Goal: Find specific page/section: Find specific page/section

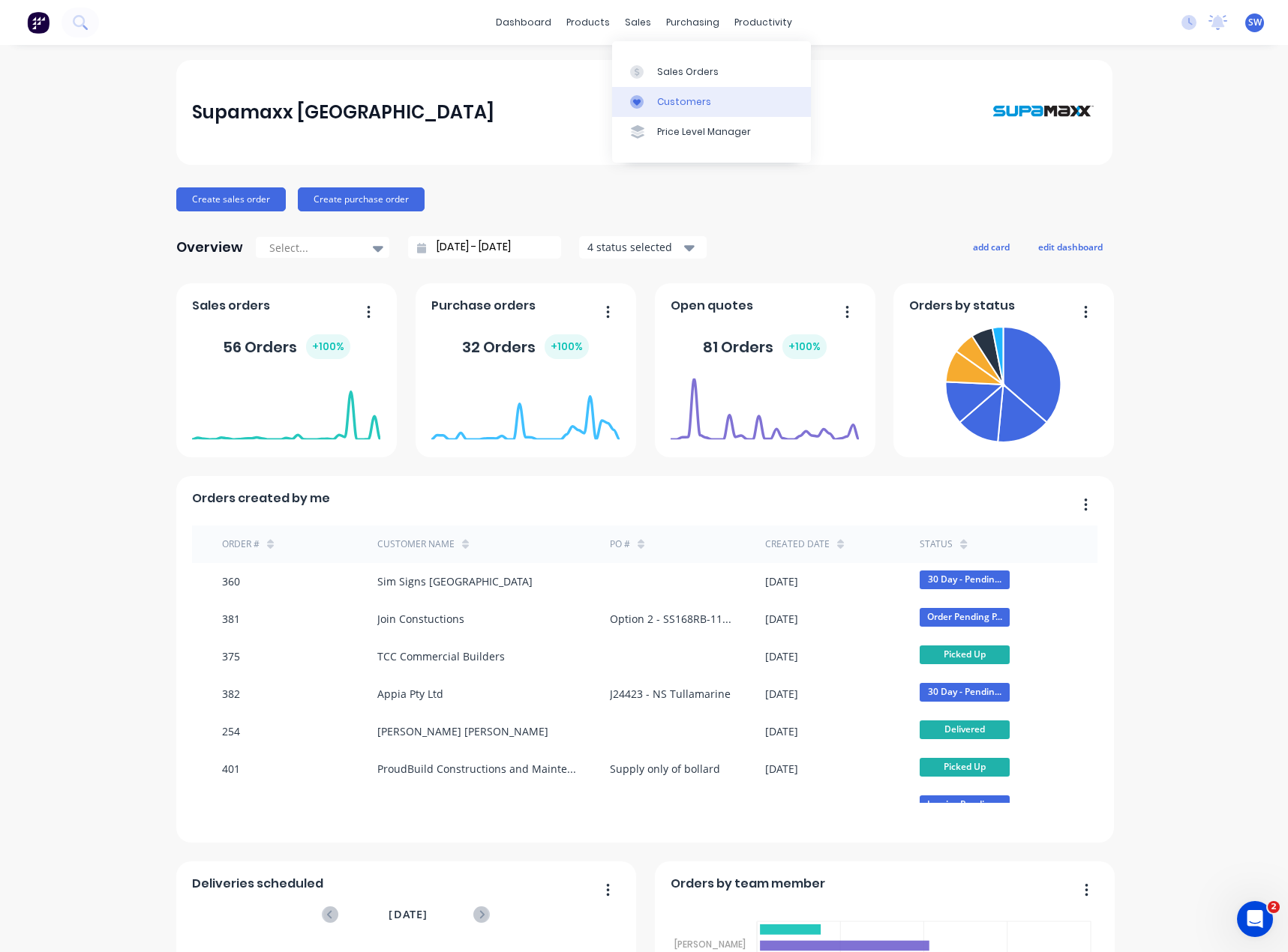
click at [675, 105] on div "Customers" at bounding box center [683, 102] width 54 height 14
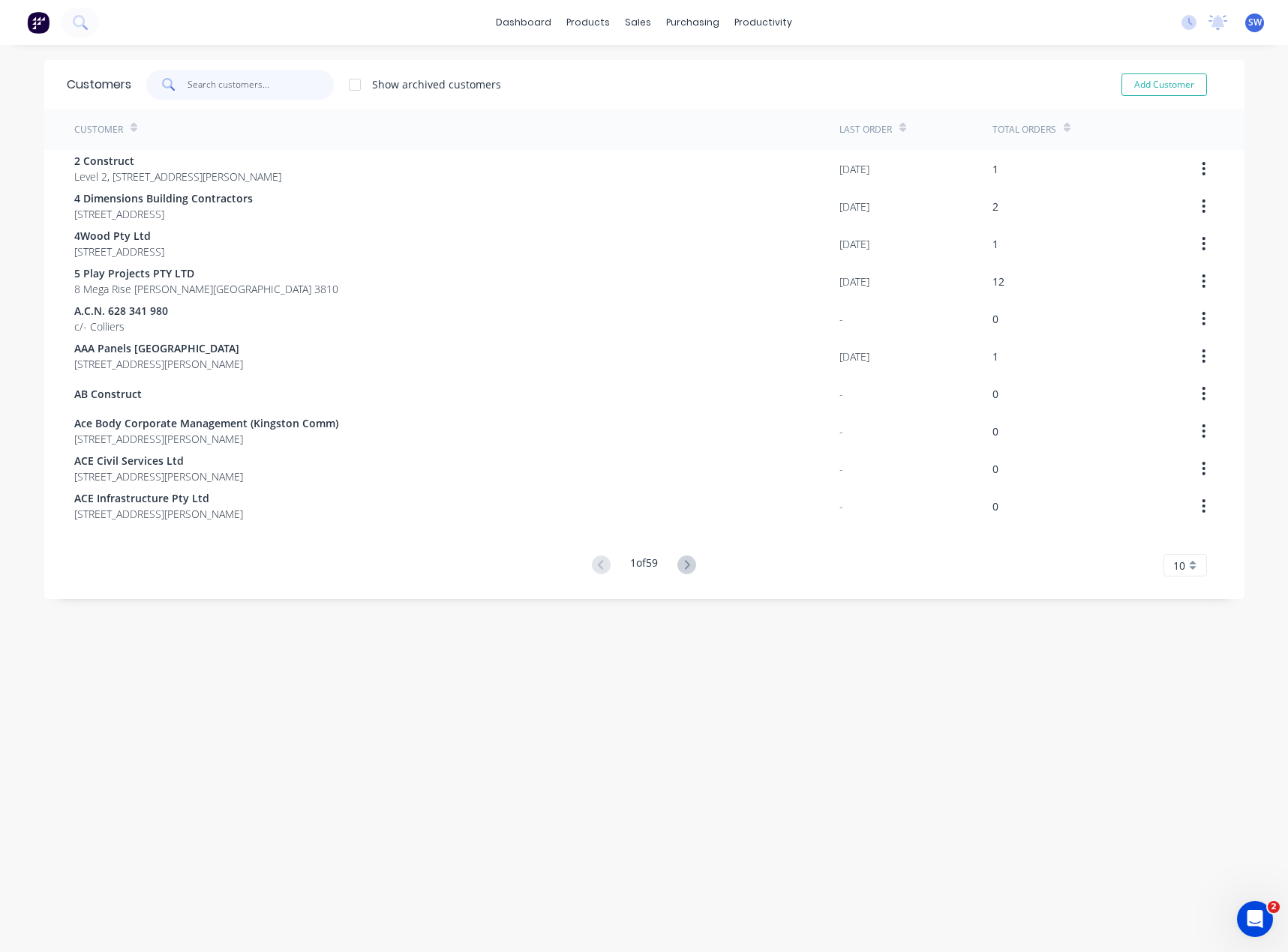
click at [245, 72] on input "text" at bounding box center [260, 85] width 146 height 30
type input "j"
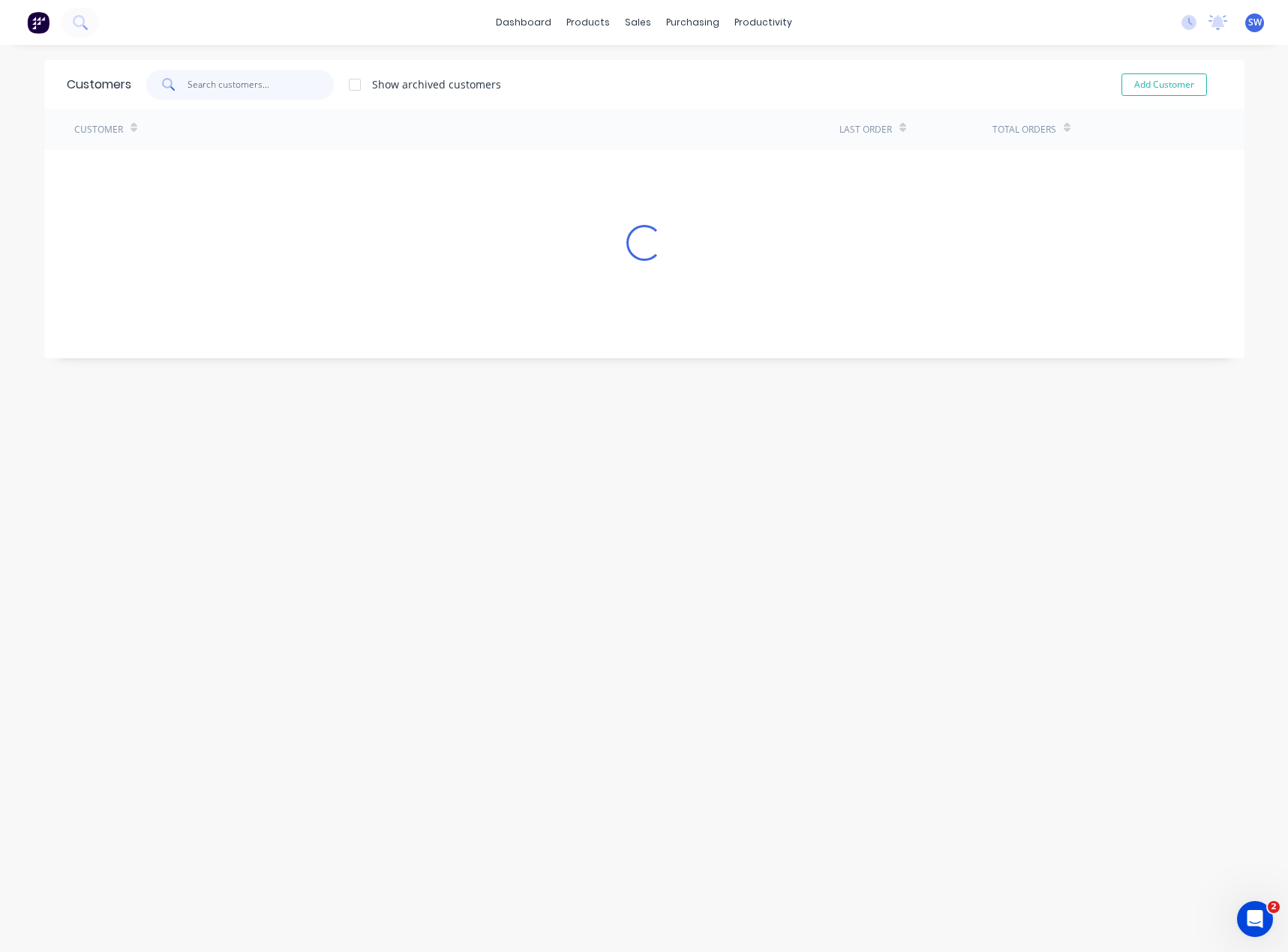
type input "s"
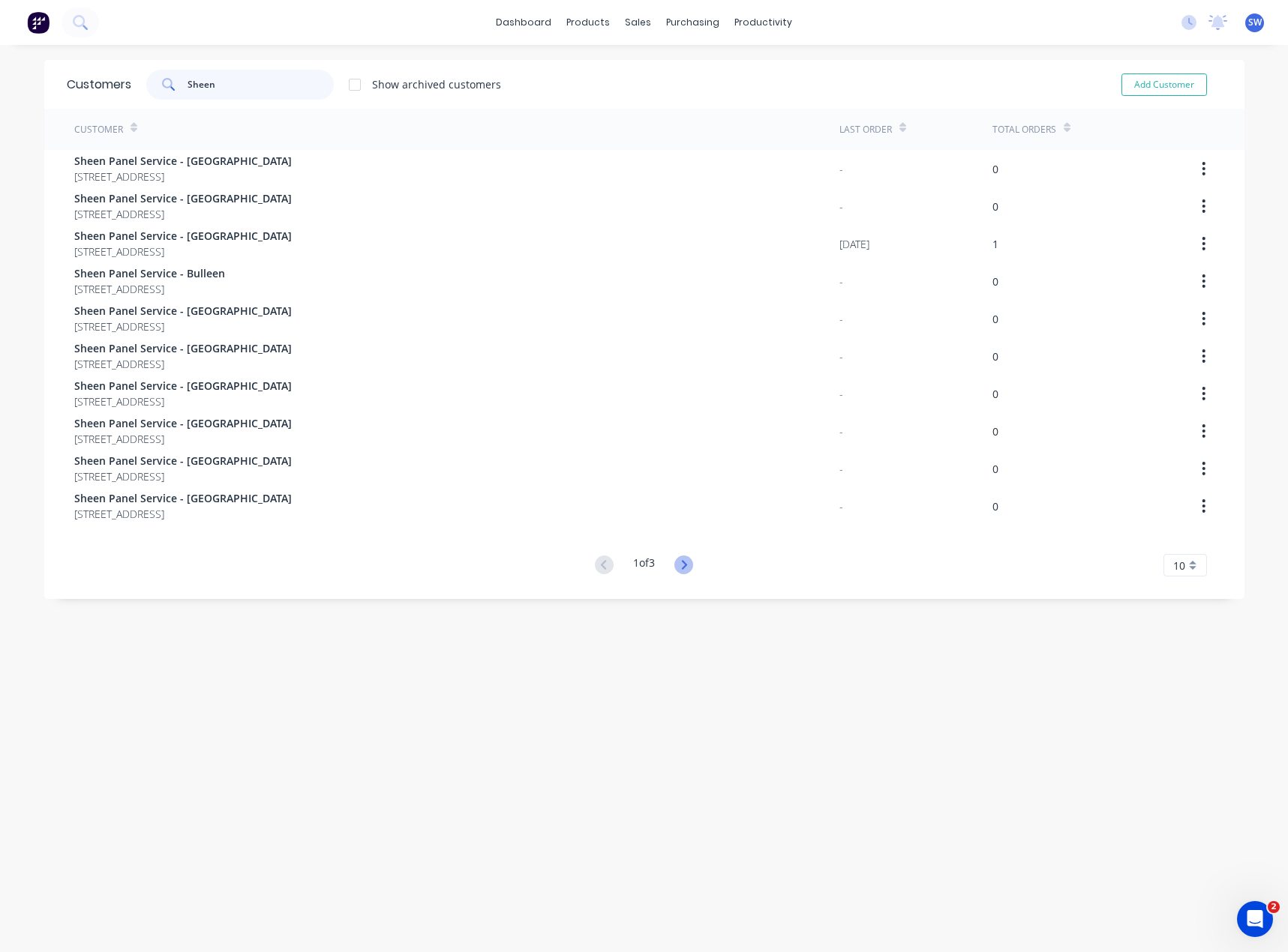
type input "Sheen"
click at [679, 562] on icon at bounding box center [683, 565] width 19 height 19
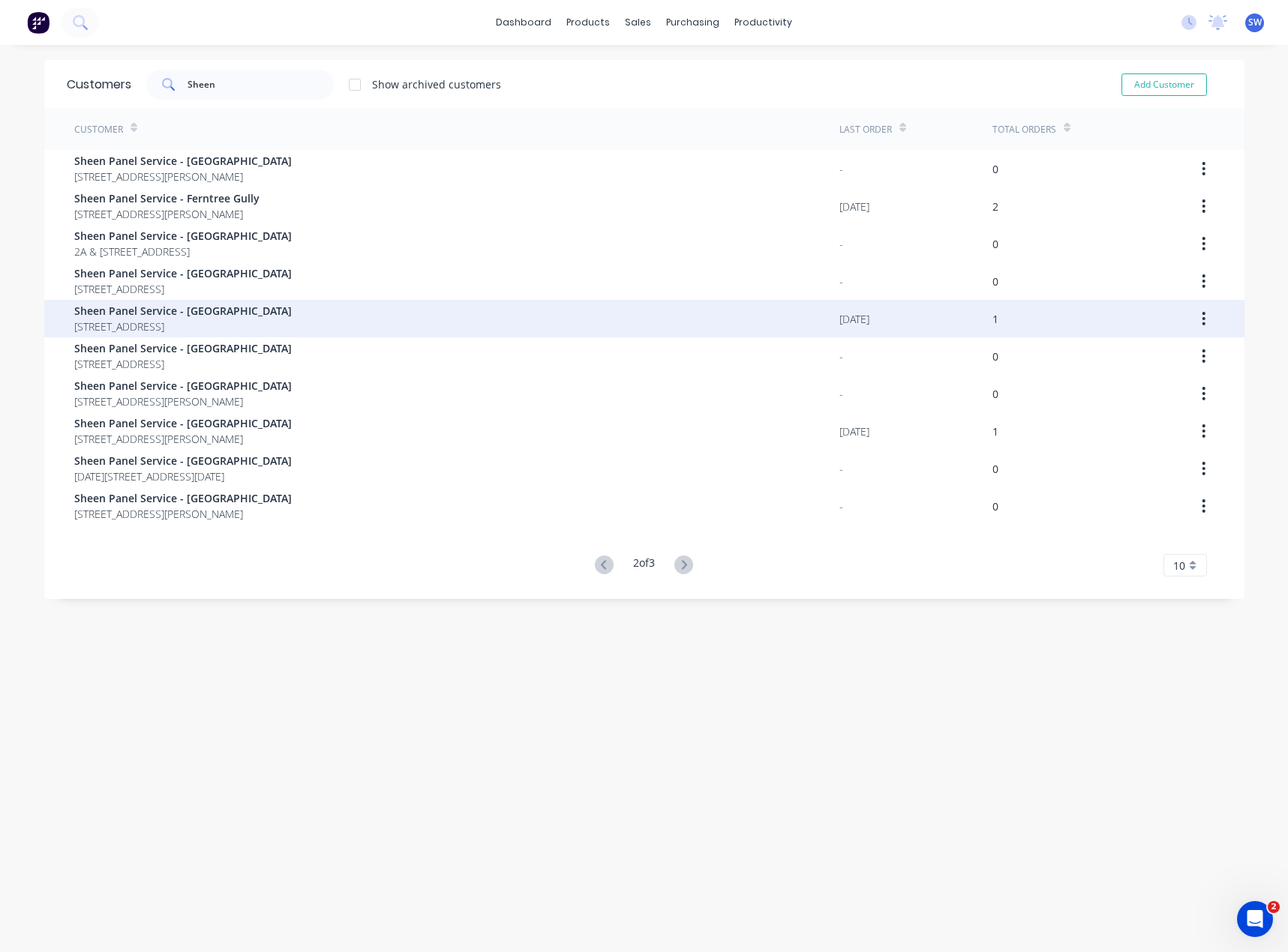
click at [231, 306] on span "Sheen Panel Service - [GEOGRAPHIC_DATA]" at bounding box center [183, 310] width 217 height 15
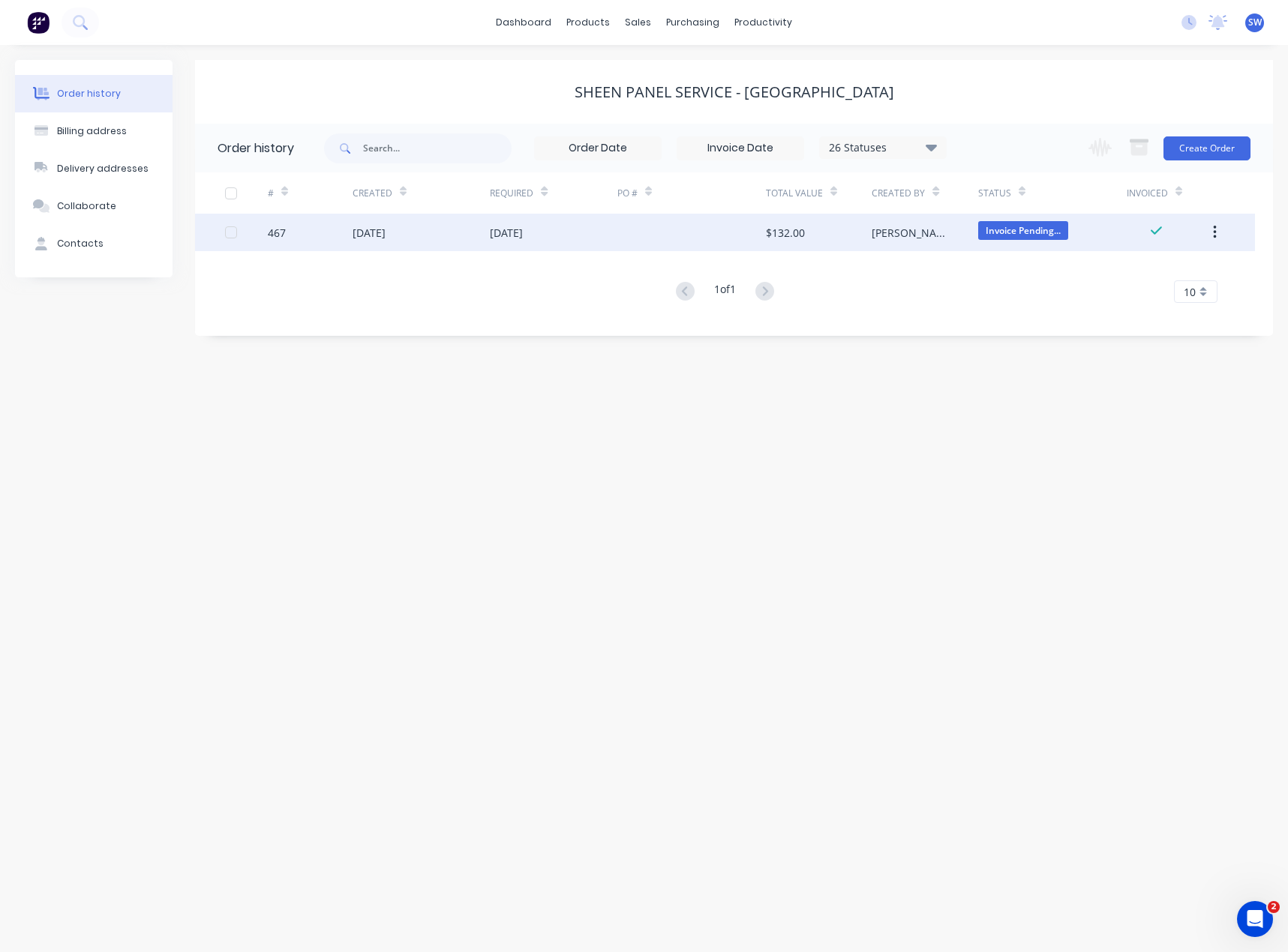
click at [871, 220] on div "$132.00" at bounding box center [819, 232] width 106 height 37
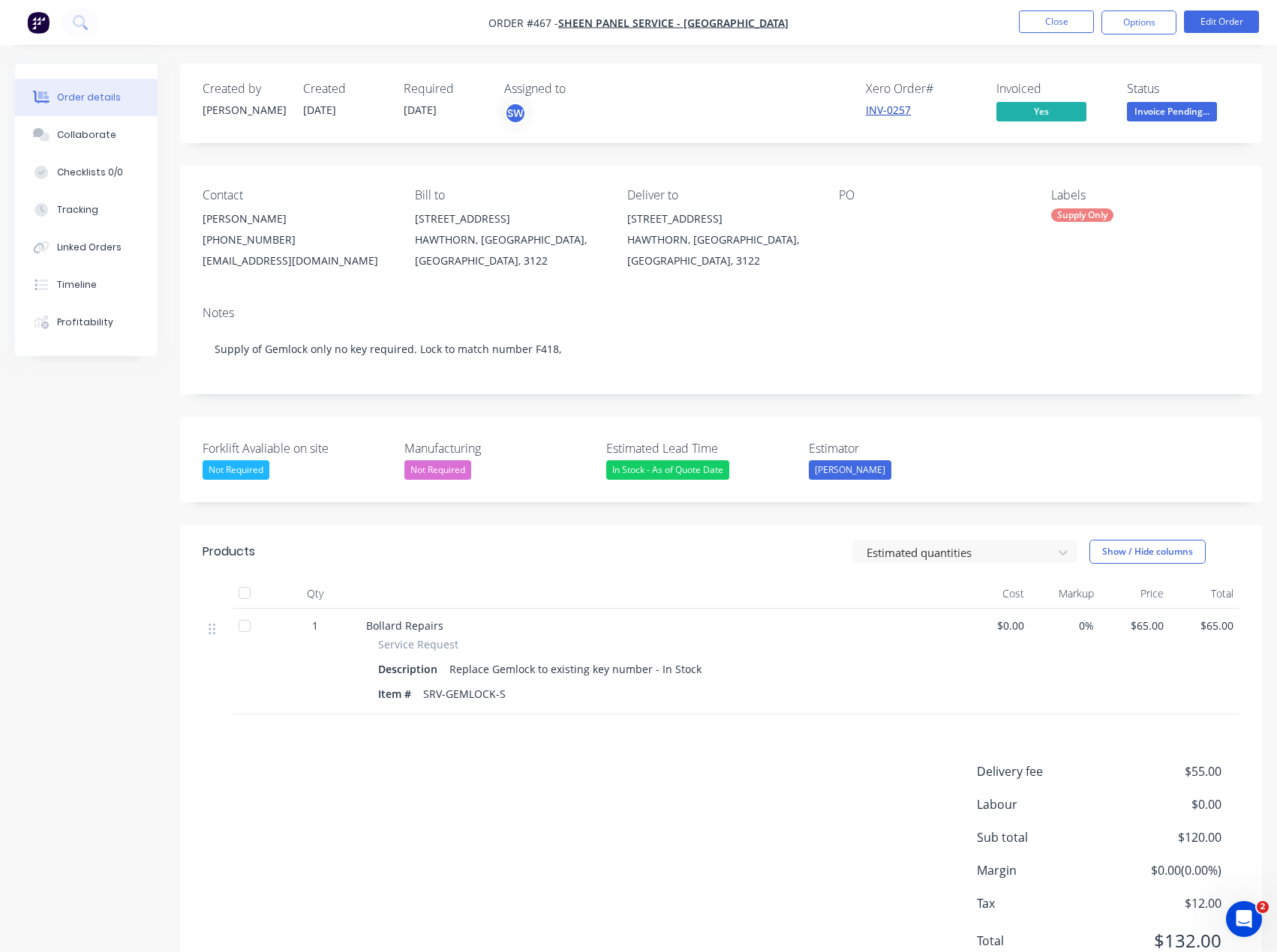
click at [905, 105] on link "INV-0257" at bounding box center [888, 110] width 45 height 15
click at [1037, 31] on button "Close" at bounding box center [1056, 22] width 75 height 23
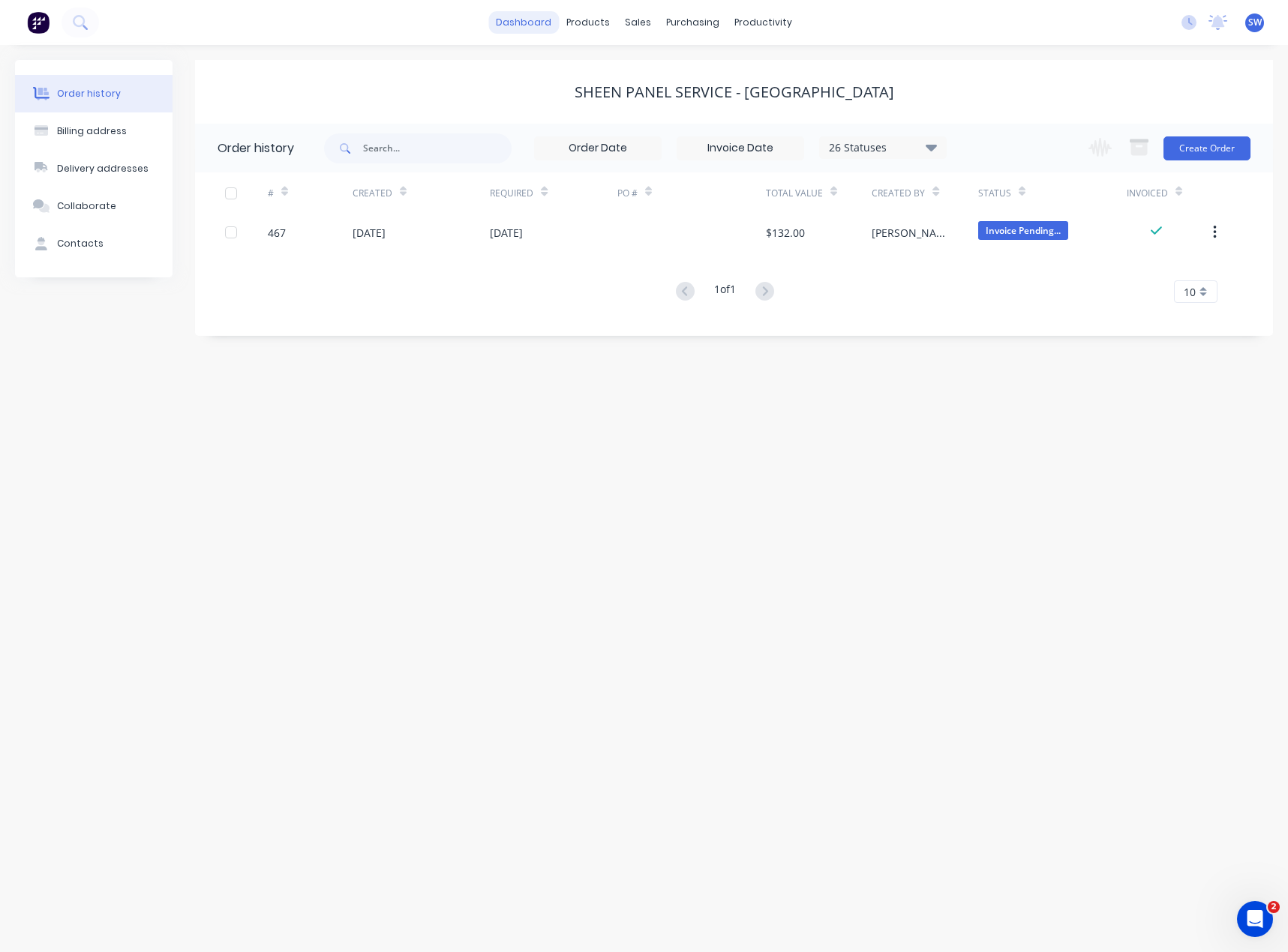
click at [530, 25] on link "dashboard" at bounding box center [524, 22] width 71 height 23
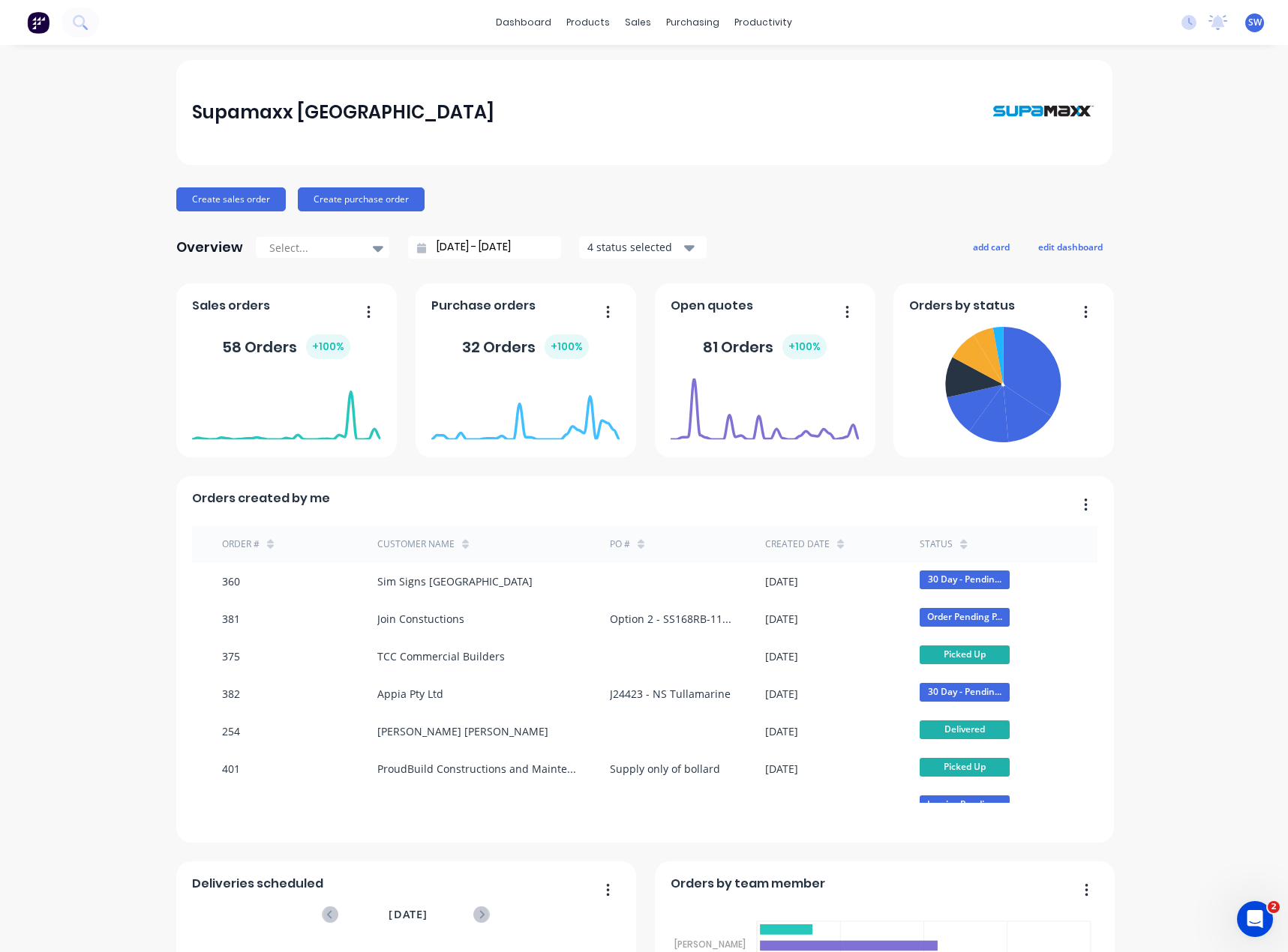
click at [1147, 155] on div "Supamaxx [GEOGRAPHIC_DATA] Create sales order Create purchase order Overview Se…" at bounding box center [644, 644] width 1288 height 1168
click at [1149, 372] on div "Supamaxx [GEOGRAPHIC_DATA] Create sales order Create purchase order Overview Se…" at bounding box center [644, 644] width 1288 height 1168
click at [1248, 22] on span "SW" at bounding box center [1254, 22] width 14 height 14
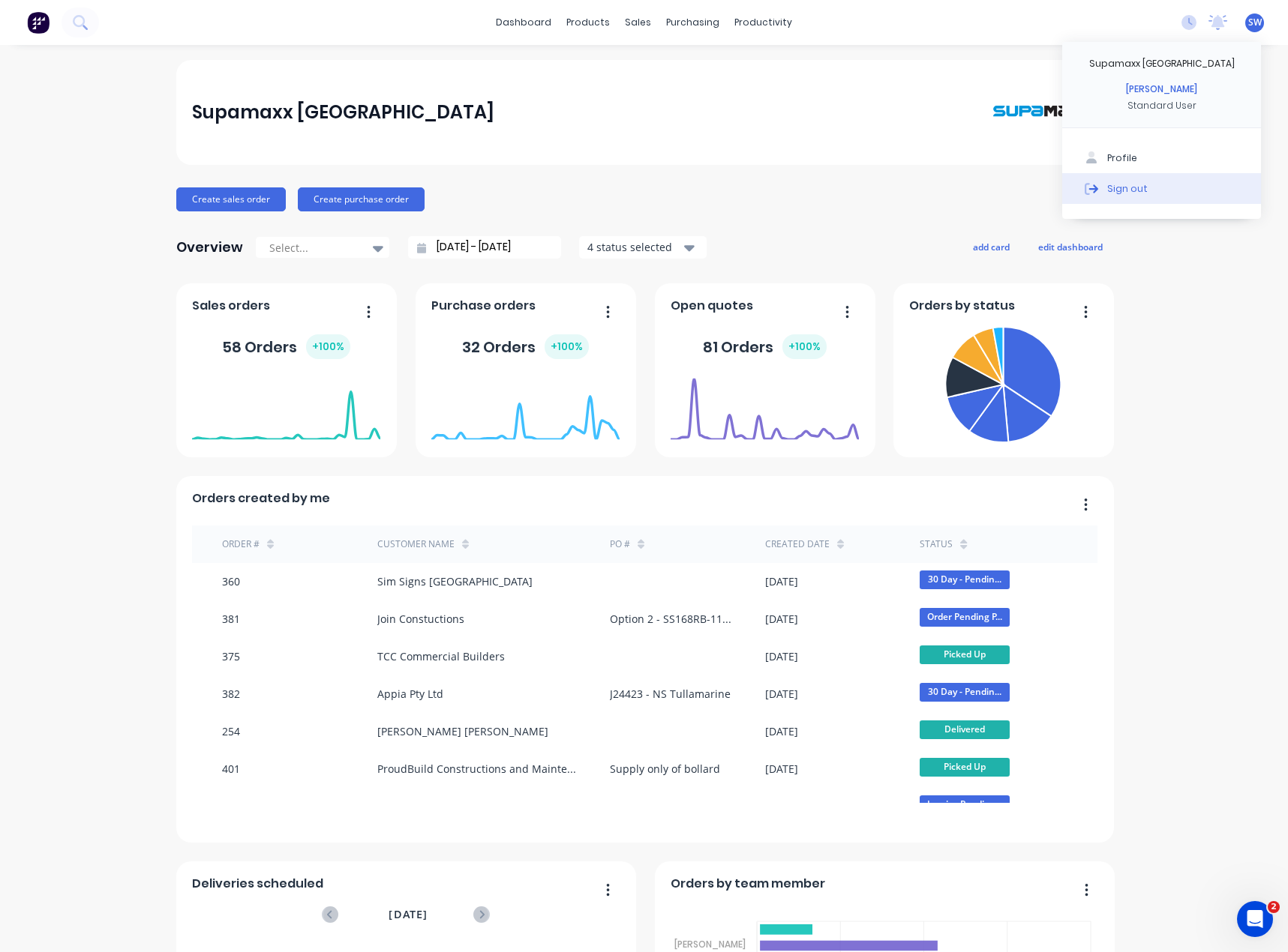
click at [1173, 183] on button "Sign out" at bounding box center [1162, 188] width 199 height 30
